Goal: Transaction & Acquisition: Purchase product/service

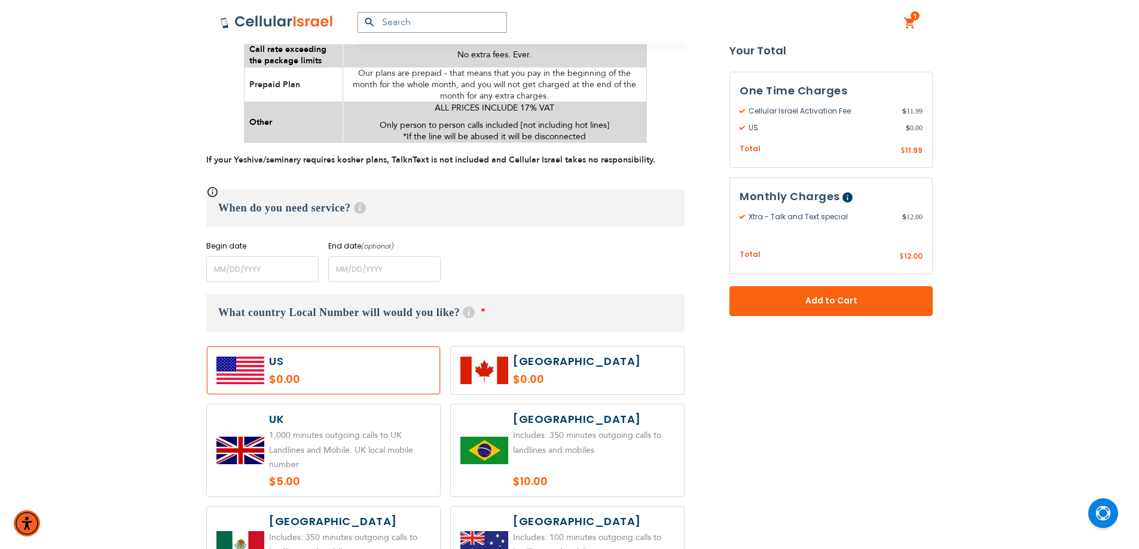
scroll to position [897, 0]
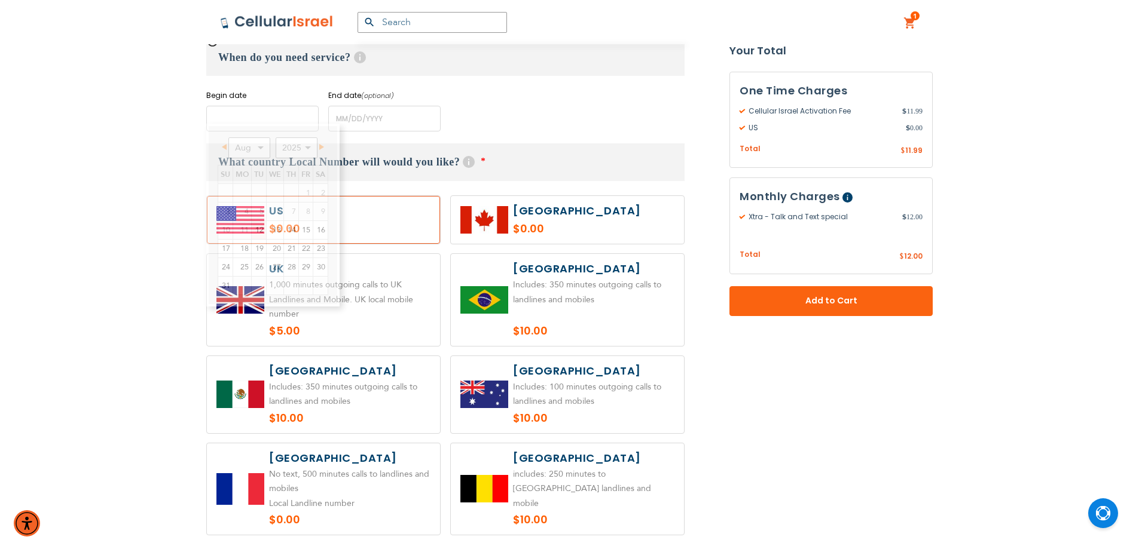
click at [254, 113] on input "name" at bounding box center [262, 119] width 112 height 26
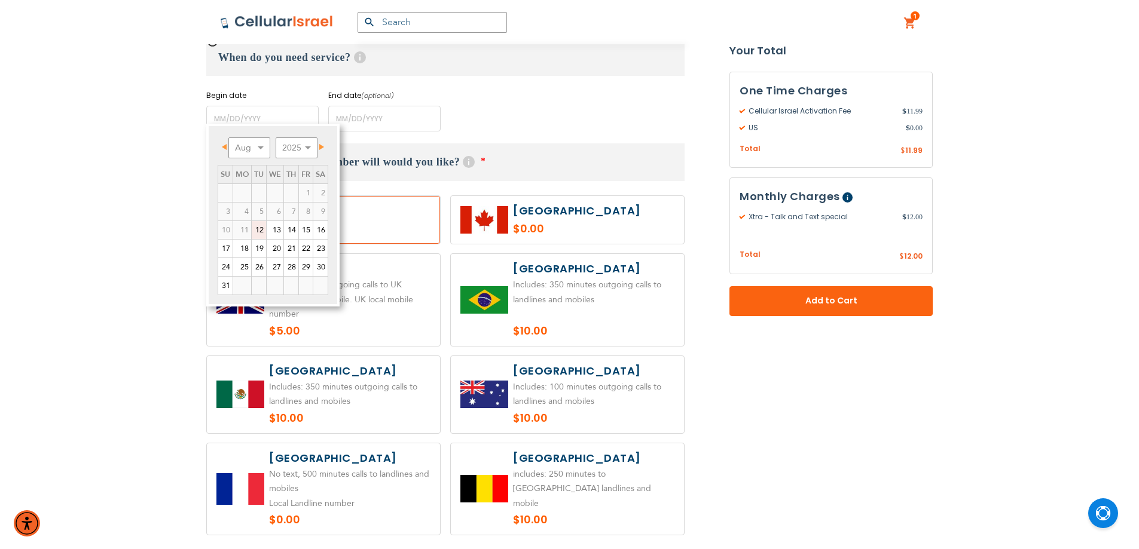
drag, startPoint x: 256, startPoint y: 231, endPoint x: 253, endPoint y: 220, distance: 11.0
click at [257, 231] on link "12" at bounding box center [259, 230] width 14 height 18
type input "[DATE]"
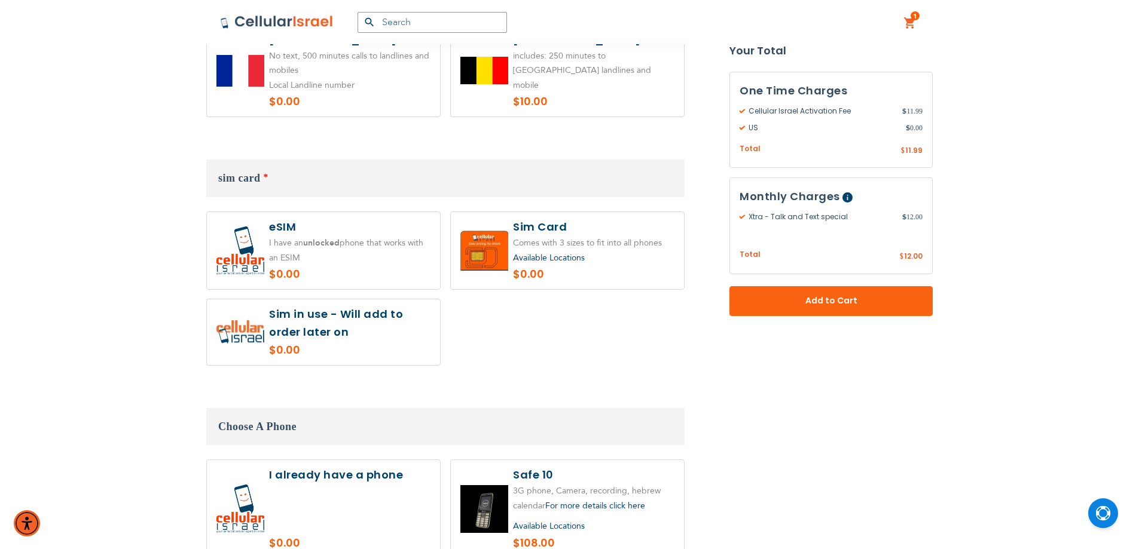
click at [582, 221] on label at bounding box center [567, 250] width 233 height 77
radio input "true"
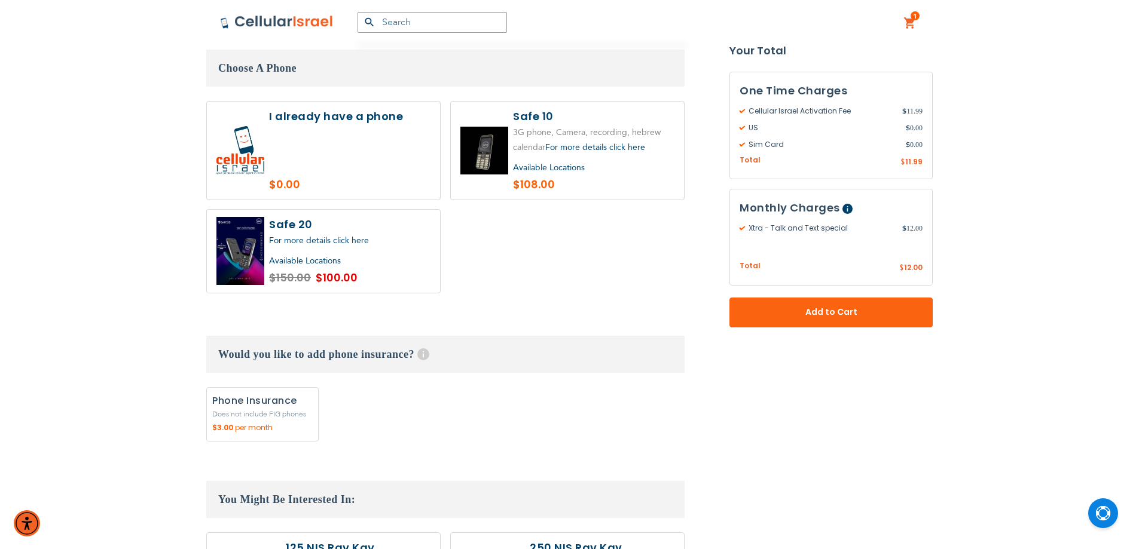
click at [277, 121] on label at bounding box center [323, 151] width 233 height 98
radio input "true"
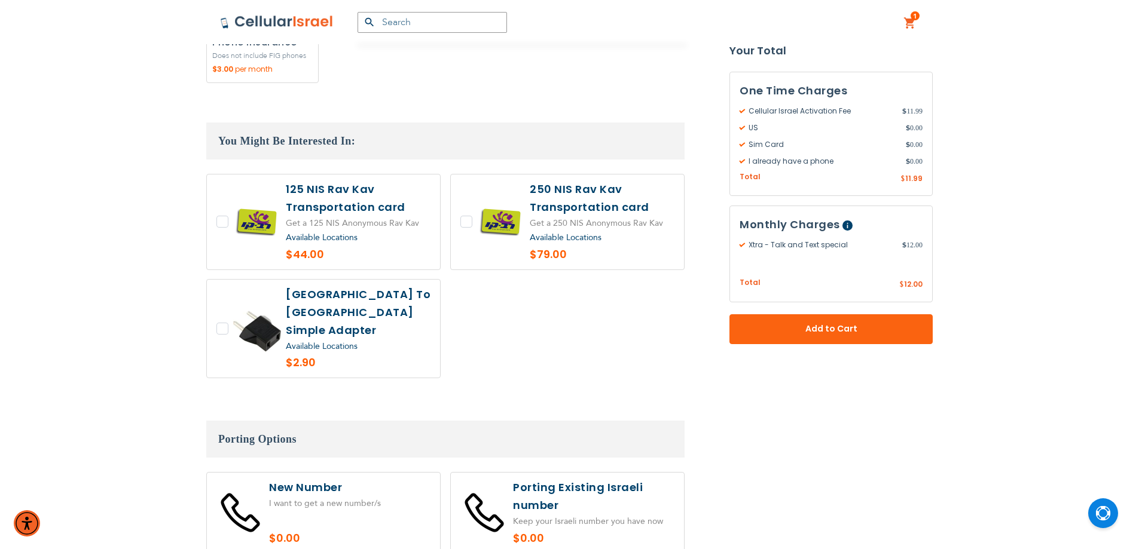
scroll to position [2212, 0]
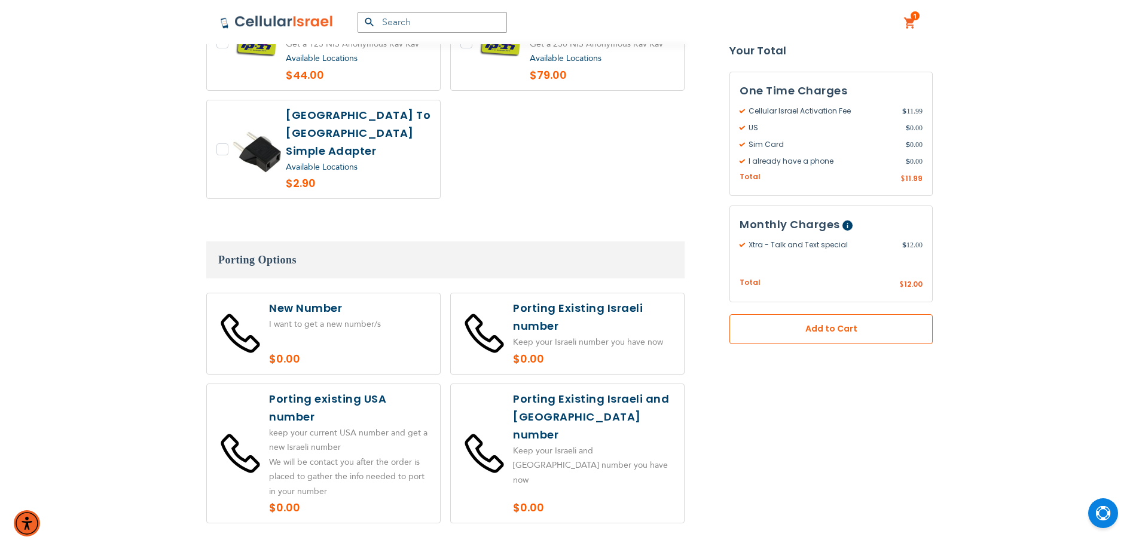
click at [810, 325] on span "Add to Cart" at bounding box center [831, 329] width 124 height 13
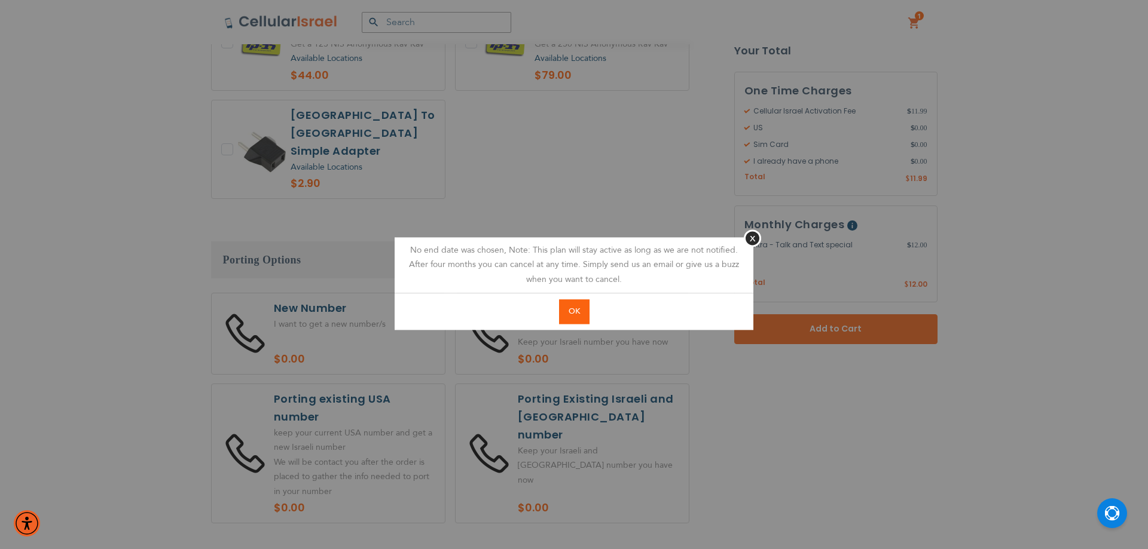
click at [572, 311] on span "OK" at bounding box center [574, 311] width 11 height 11
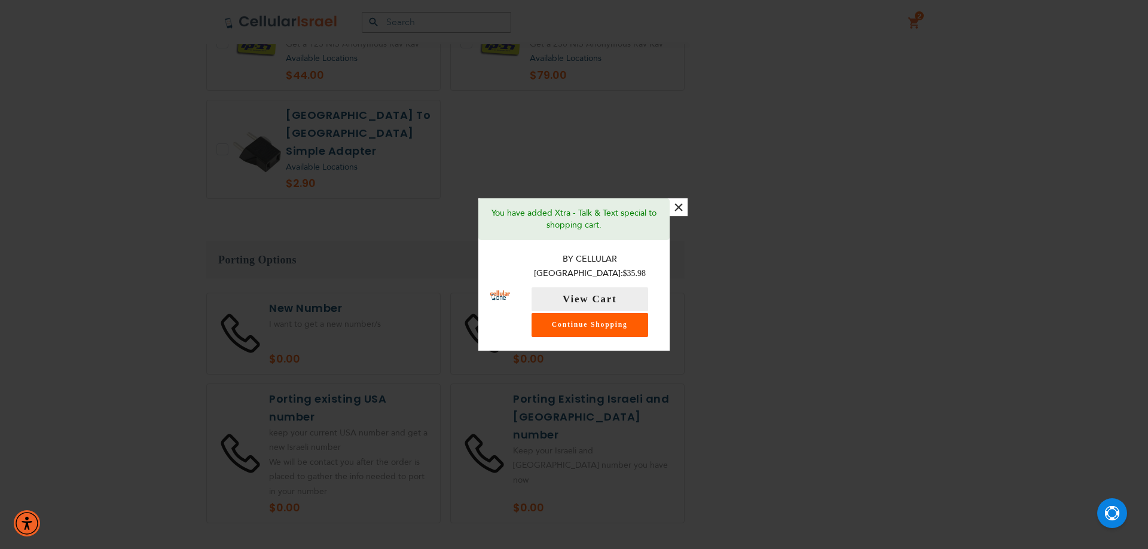
click at [624, 320] on link "Continue Shopping" at bounding box center [590, 325] width 117 height 24
